Goal: Transaction & Acquisition: Purchase product/service

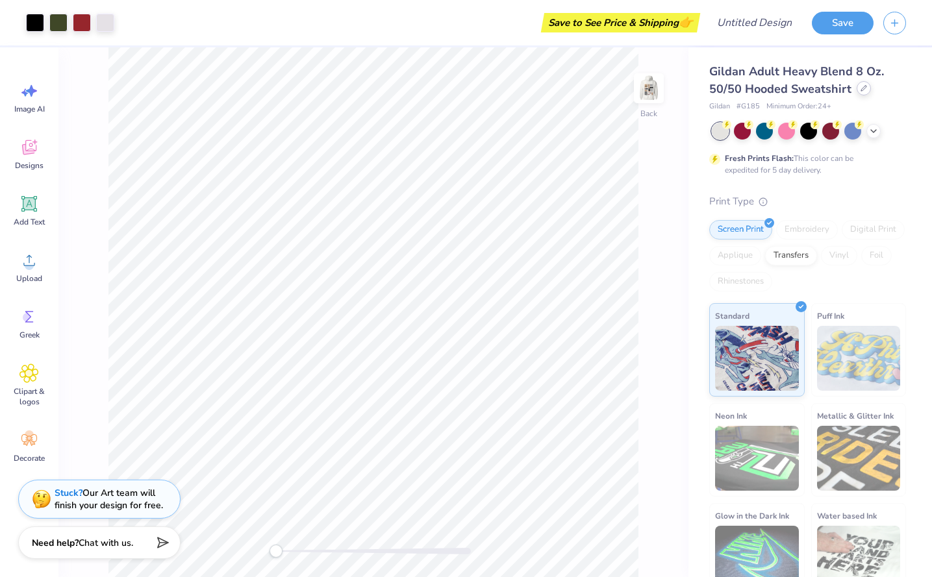
click at [857, 86] on div at bounding box center [864, 88] width 14 height 14
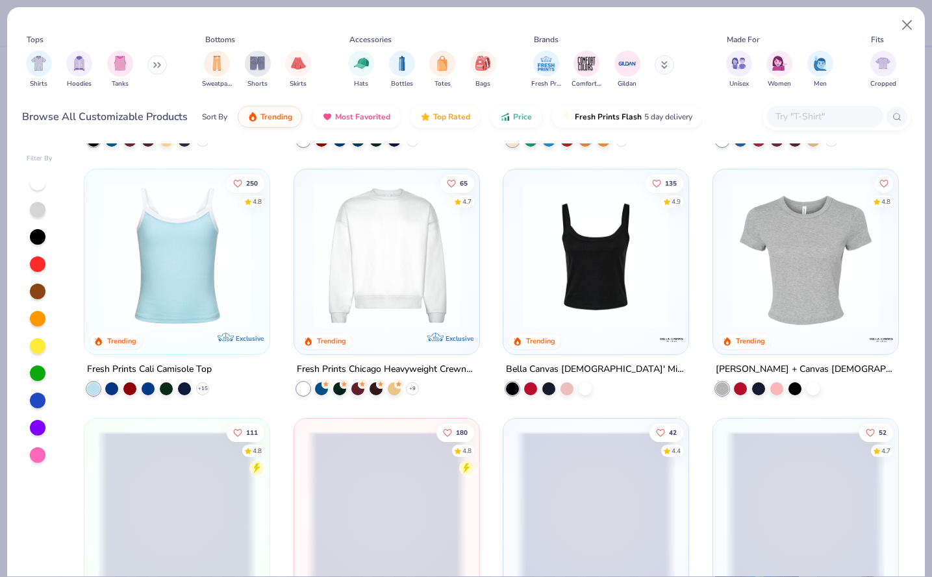
scroll to position [485, 0]
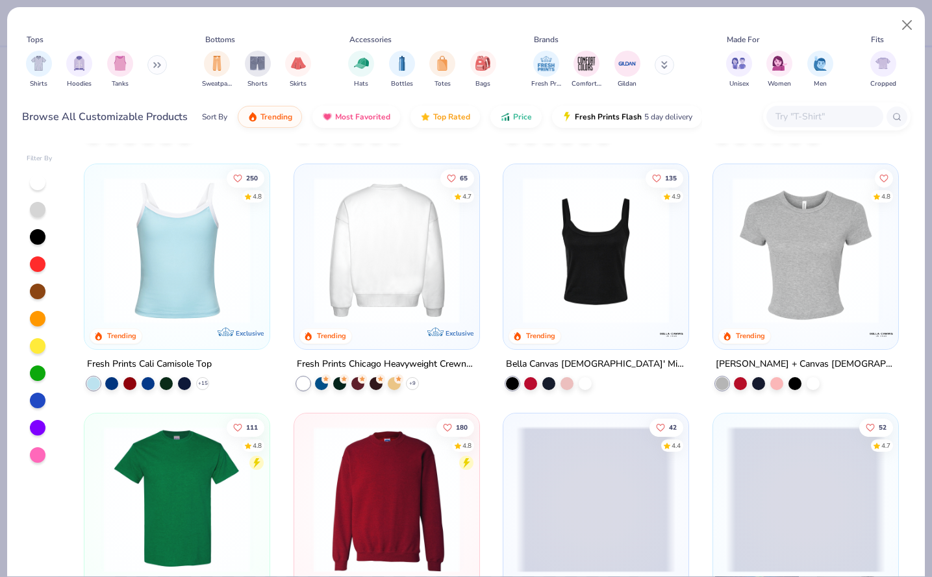
click at [359, 267] on img at bounding box center [386, 250] width 159 height 146
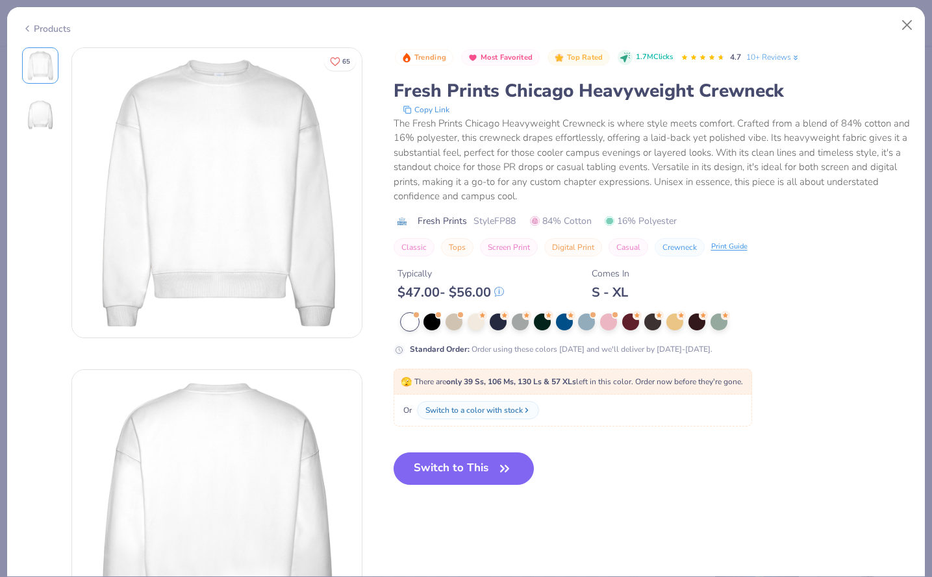
click at [38, 28] on div "Products" at bounding box center [46, 29] width 49 height 14
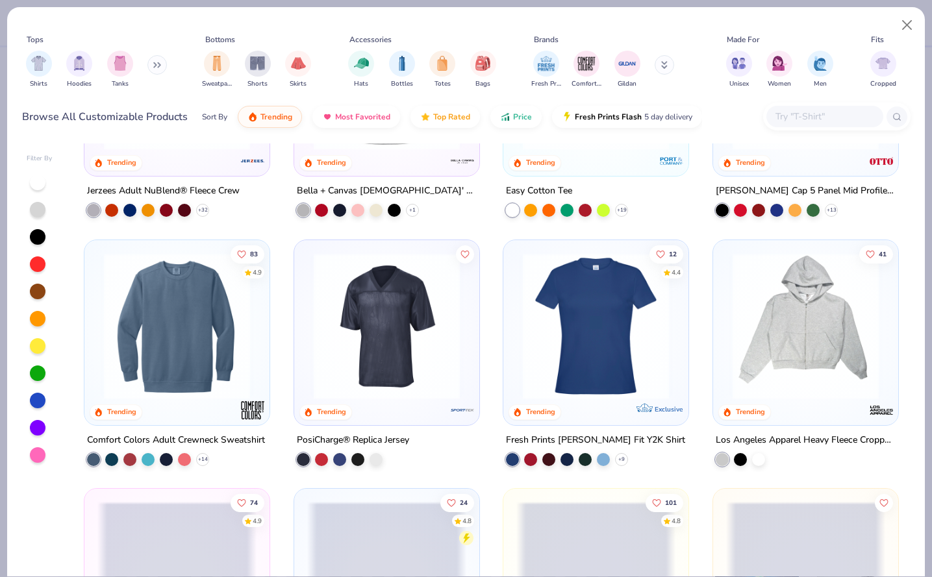
scroll to position [2686, 0]
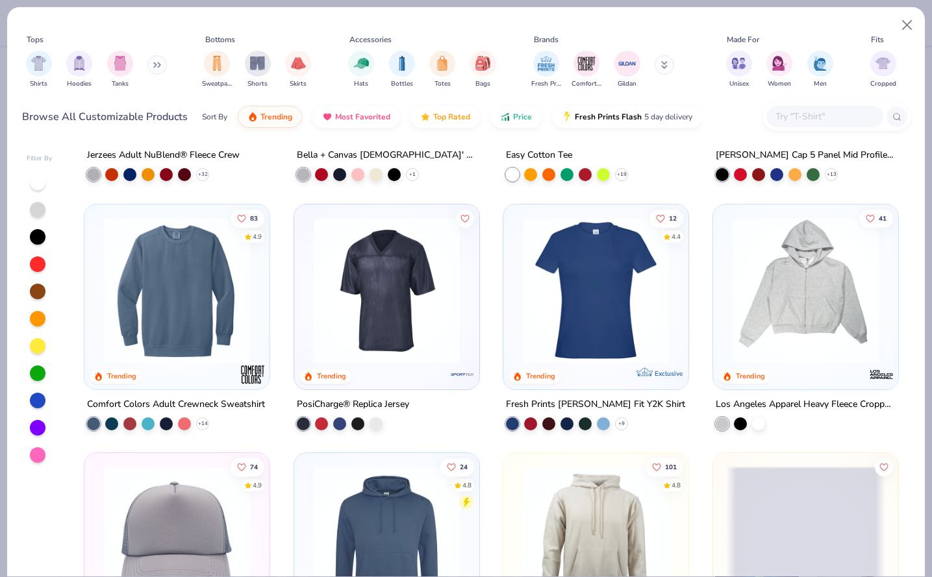
click at [181, 351] on img at bounding box center [176, 290] width 159 height 146
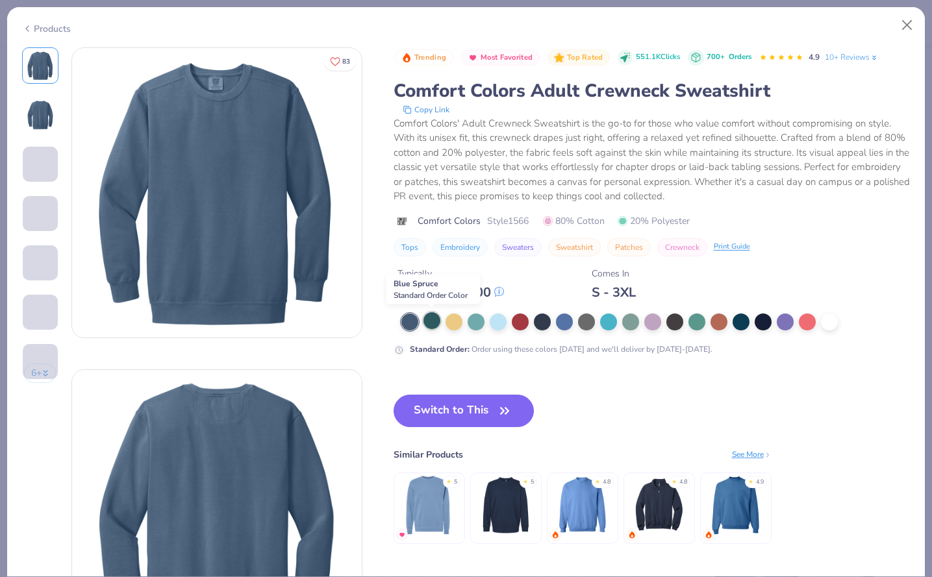
click at [431, 319] on div at bounding box center [431, 320] width 17 height 17
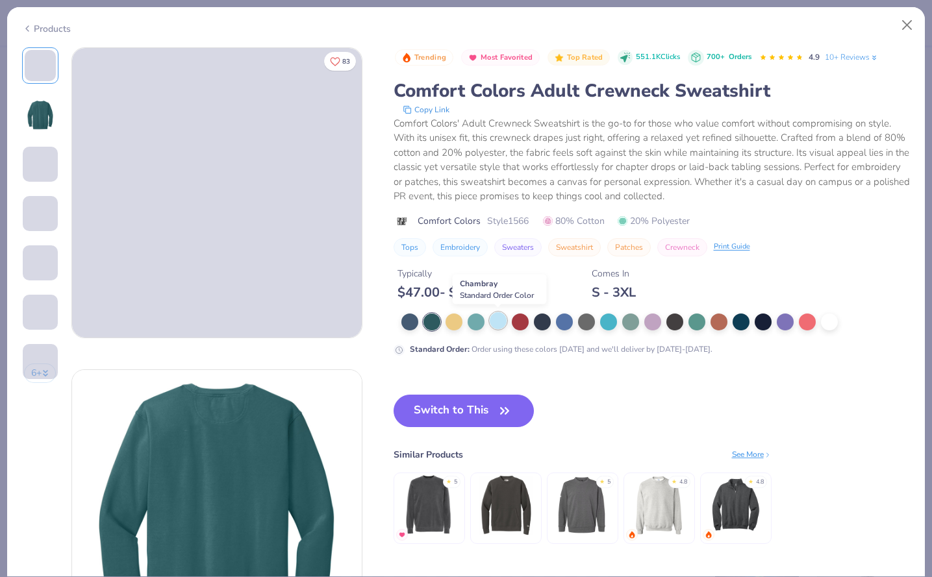
click at [493, 323] on div at bounding box center [498, 320] width 17 height 17
